Goal: Transaction & Acquisition: Purchase product/service

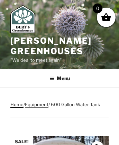
click at [17, 104] on link "Home" at bounding box center [16, 105] width 13 height 6
